Goal: Transaction & Acquisition: Book appointment/travel/reservation

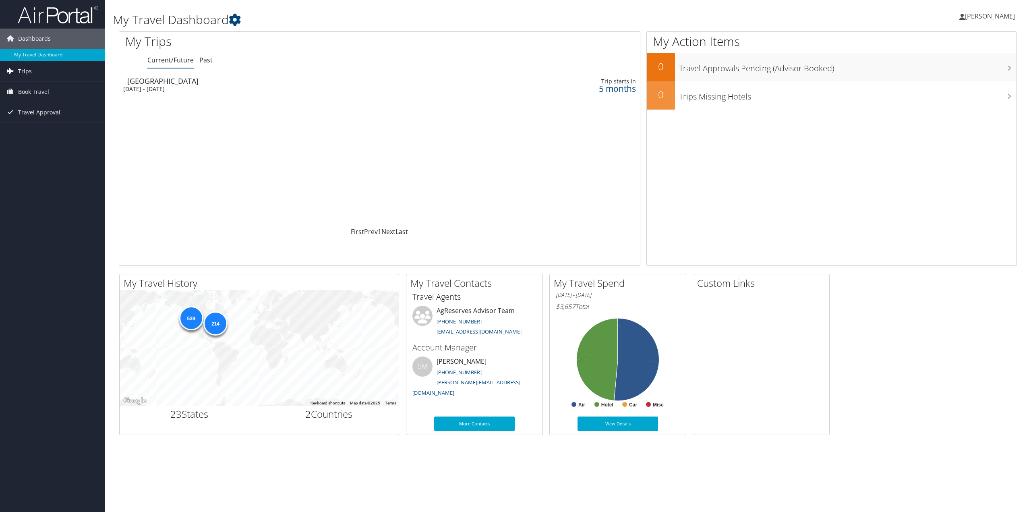
click at [35, 73] on link "Trips" at bounding box center [52, 71] width 105 height 20
click at [37, 123] on span "Book Travel" at bounding box center [33, 128] width 31 height 20
click at [31, 125] on span "Book Travel" at bounding box center [33, 128] width 31 height 20
click at [53, 169] on link "Book/Manage Online Trips" at bounding box center [52, 168] width 105 height 12
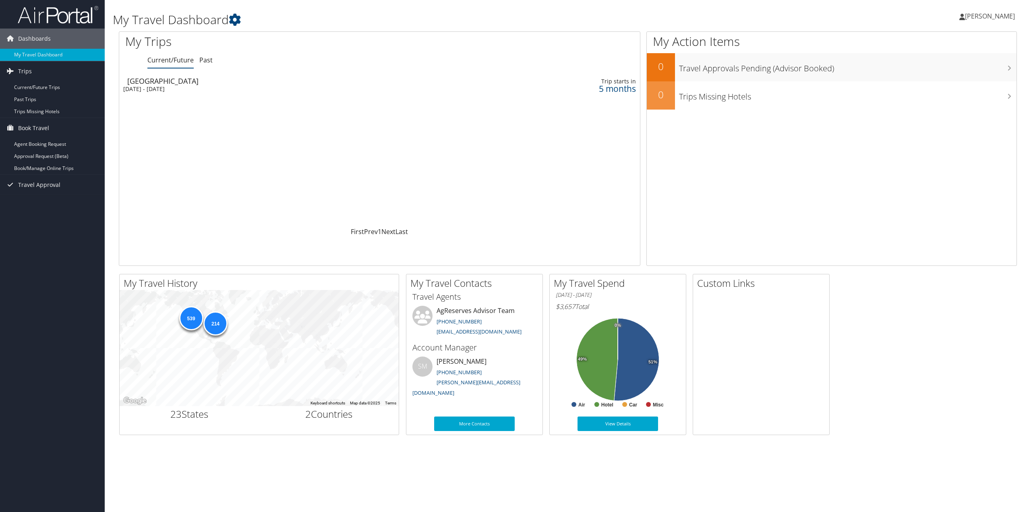
click at [395, 171] on div "Loading... Salt Lake City Mon 9 Feb 2026 - Fri 13 Feb 2026 Trip starts in 5 mon…" at bounding box center [379, 150] width 521 height 153
click at [30, 167] on link "Book/Manage Online Trips" at bounding box center [52, 168] width 105 height 12
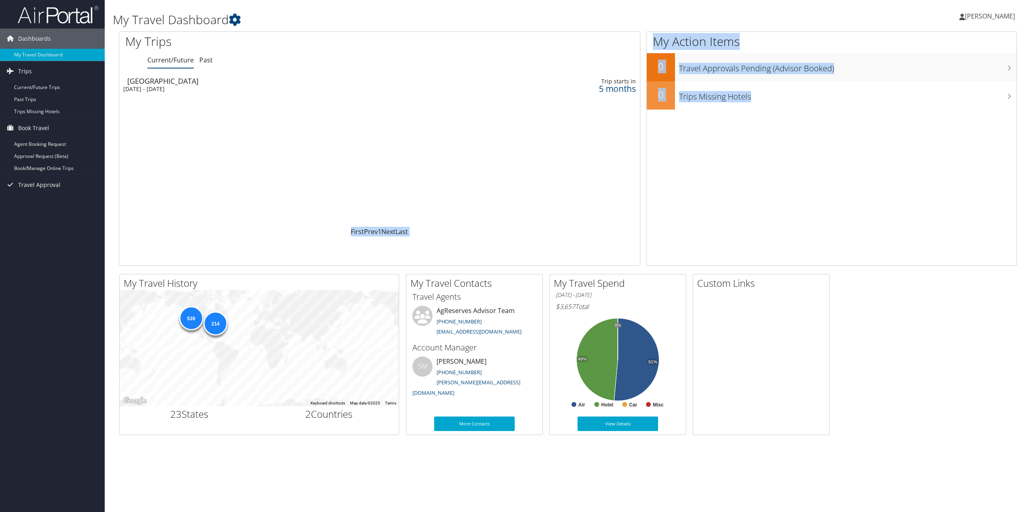
drag, startPoint x: 897, startPoint y: 457, endPoint x: 338, endPoint y: 272, distance: 589.0
click at [338, 272] on div "My Travel Dashboard Devin Lybbert Devin Lybbert My Settings Travel Agency Conta…" at bounding box center [568, 256] width 926 height 512
click at [918, 383] on div "My Travel History Small Medium Large To navigate the map with touch gestures do…" at bounding box center [568, 354] width 910 height 161
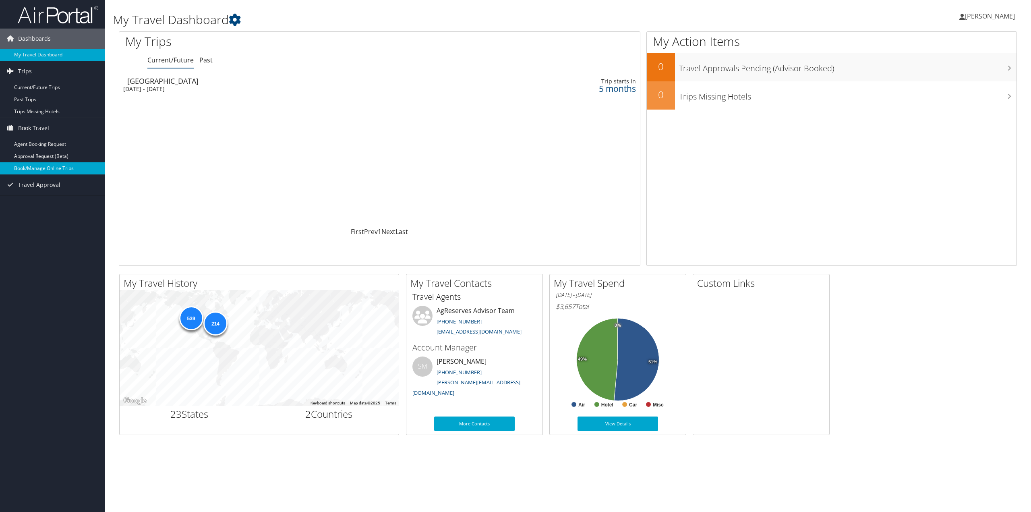
click at [47, 169] on link "Book/Manage Online Trips" at bounding box center [52, 168] width 105 height 12
click at [45, 169] on link "Book/Manage Online Trips" at bounding box center [52, 168] width 105 height 12
